Goal: Transaction & Acquisition: Purchase product/service

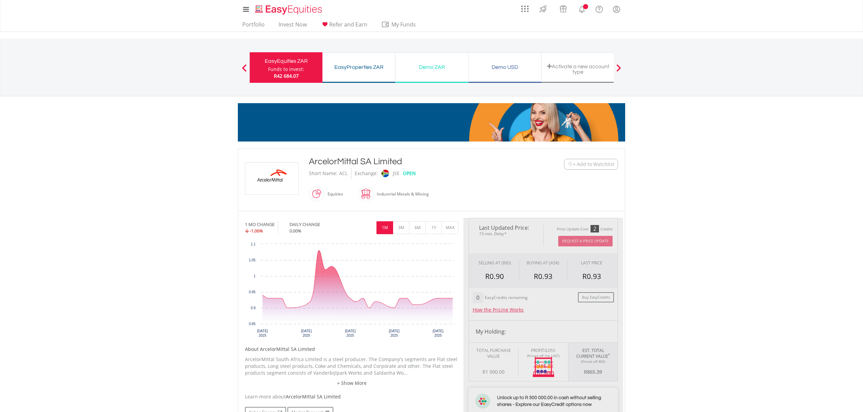
type input "******"
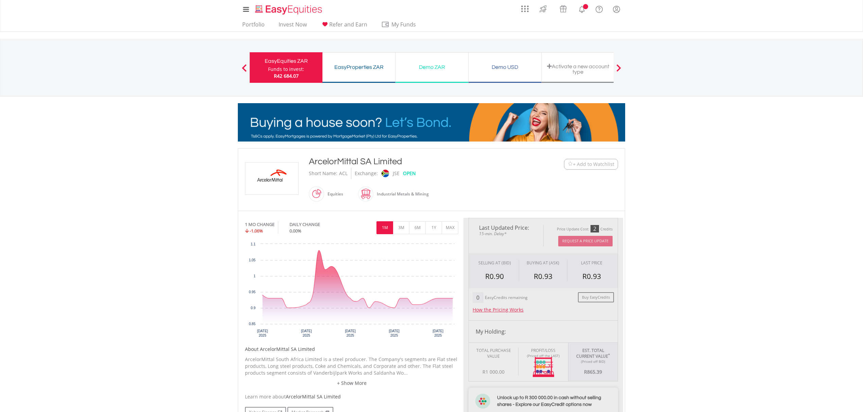
type input "******"
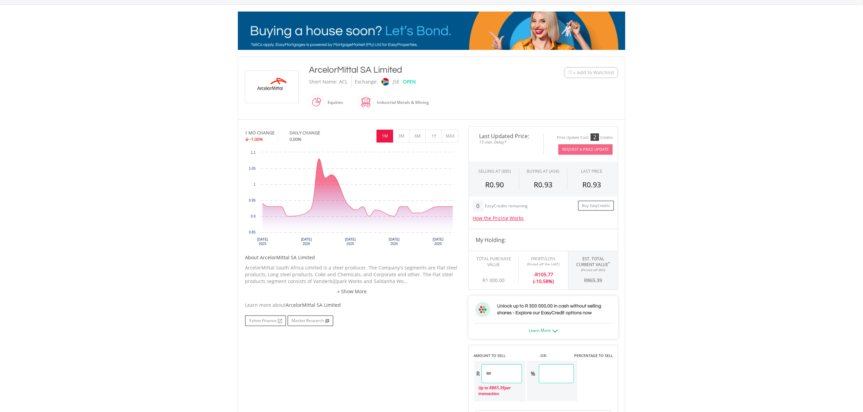
scroll to position [90, 0]
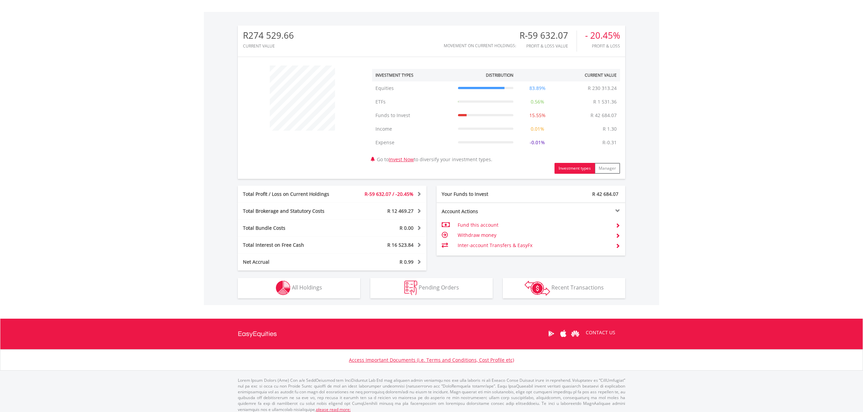
scroll to position [203, 0]
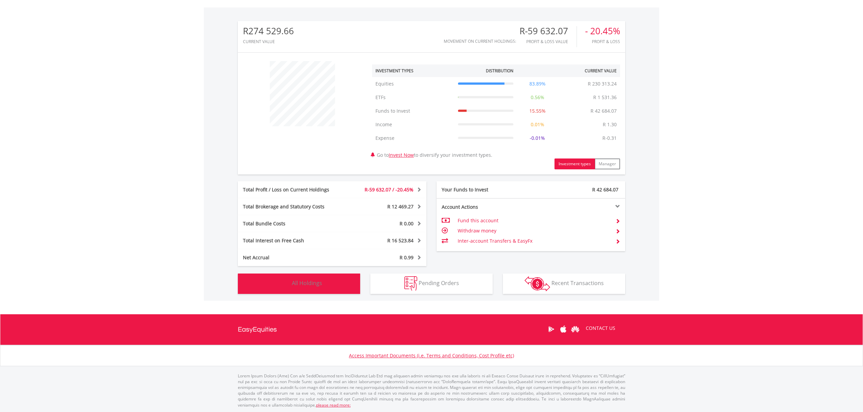
click at [300, 280] on span "All Holdings" at bounding box center [307, 283] width 30 height 7
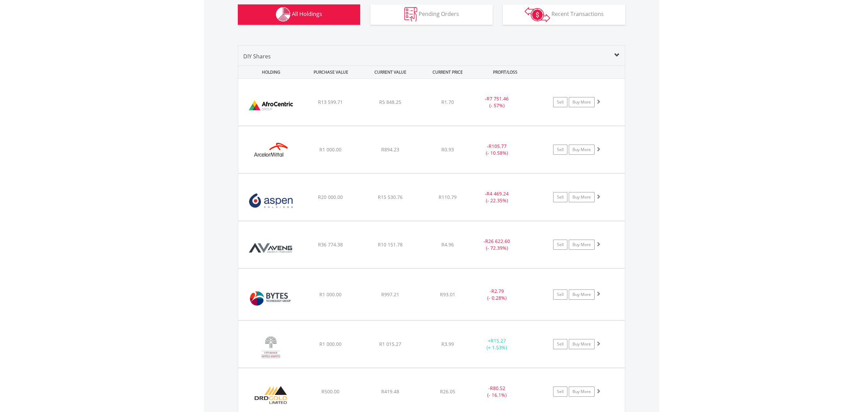
scroll to position [472, 0]
click at [282, 150] on img at bounding box center [271, 153] width 58 height 37
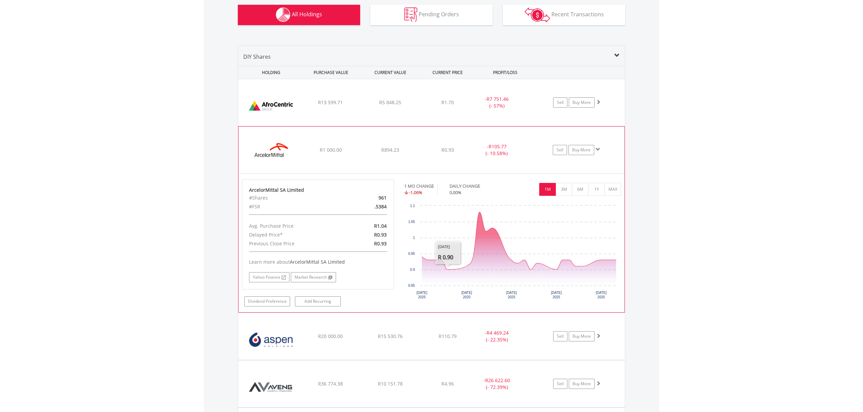
click at [272, 152] on img at bounding box center [271, 153] width 58 height 37
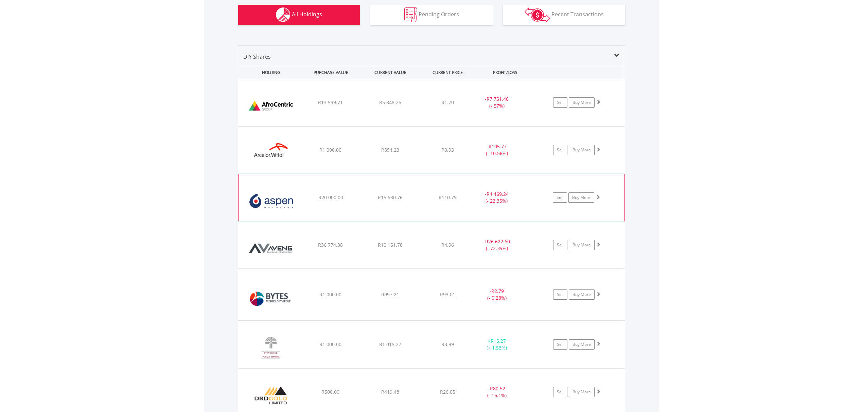
click at [270, 211] on img at bounding box center [271, 201] width 58 height 37
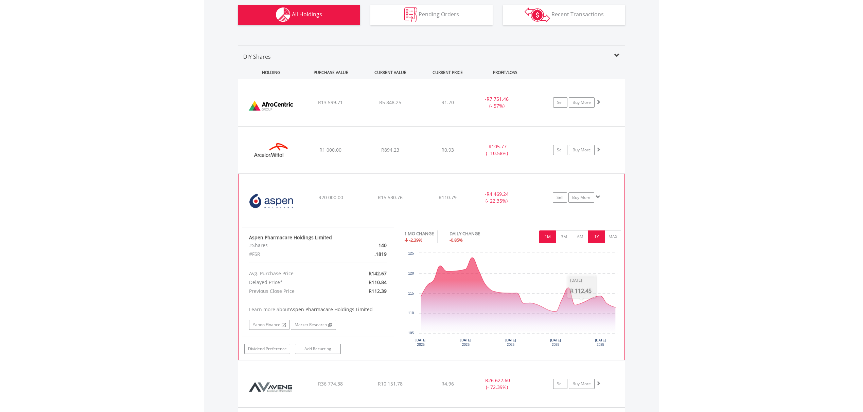
click at [595, 236] on button "1Y" at bounding box center [596, 237] width 17 height 13
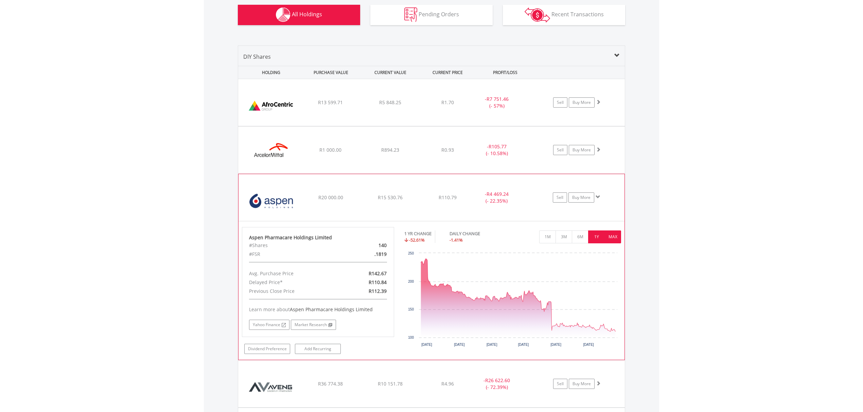
click at [614, 238] on button "MAX" at bounding box center [612, 237] width 17 height 13
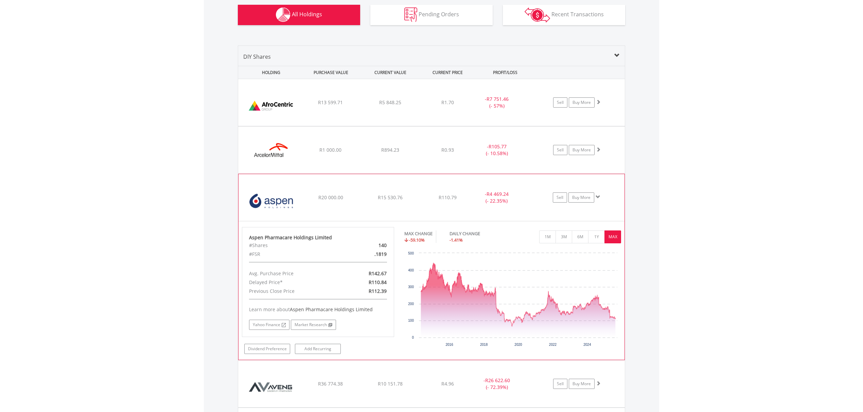
click at [276, 203] on img at bounding box center [271, 201] width 58 height 37
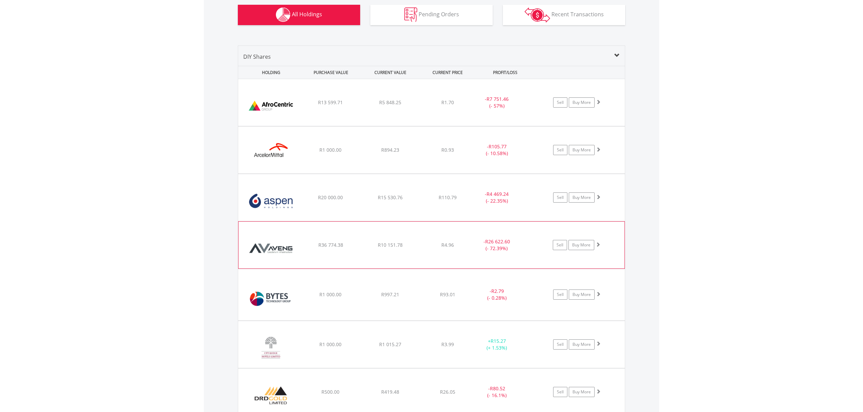
click at [272, 255] on img at bounding box center [271, 248] width 58 height 37
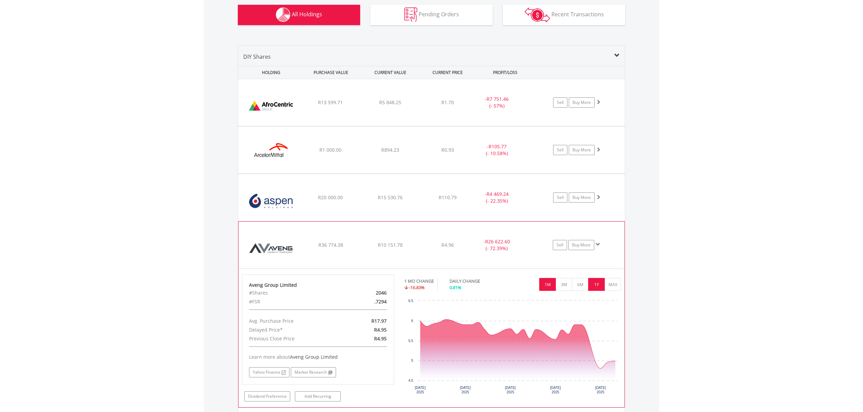
click at [597, 284] on button "1Y" at bounding box center [596, 284] width 17 height 13
